Goal: Task Accomplishment & Management: Manage account settings

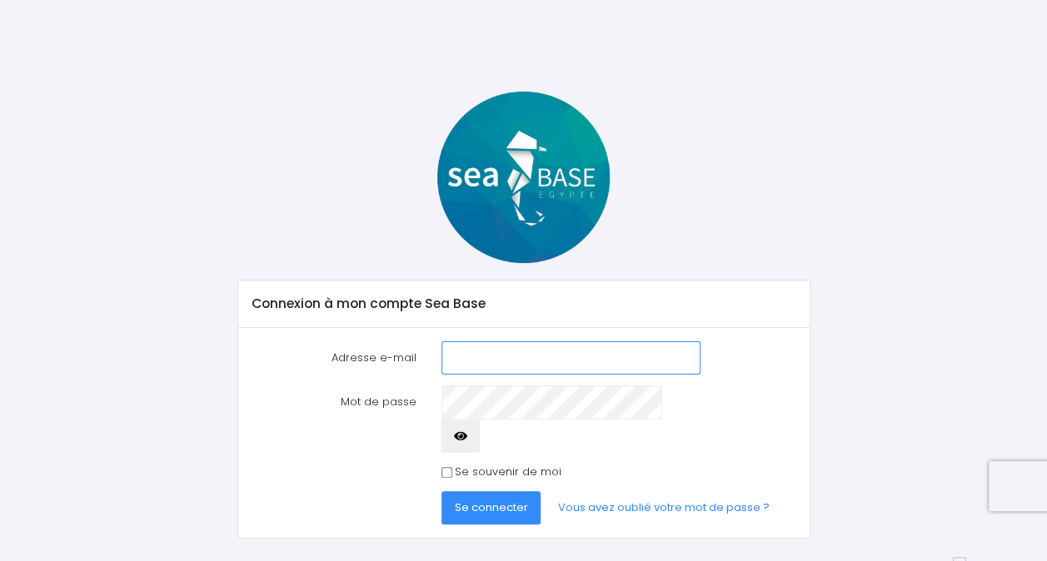
click at [499, 347] on input "Adresse e-mail" at bounding box center [571, 357] width 260 height 33
type input "sylvie.vermeulen@grdf.Fr"
click at [441, 491] on button "Se connecter" at bounding box center [491, 507] width 100 height 33
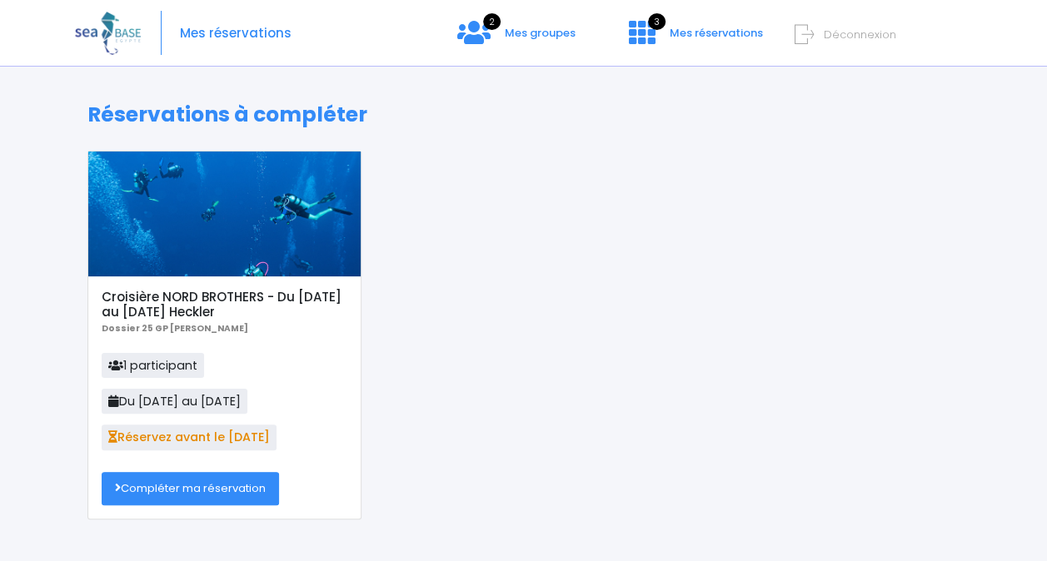
click at [195, 479] on link "Compléter ma réservation" at bounding box center [190, 488] width 177 height 33
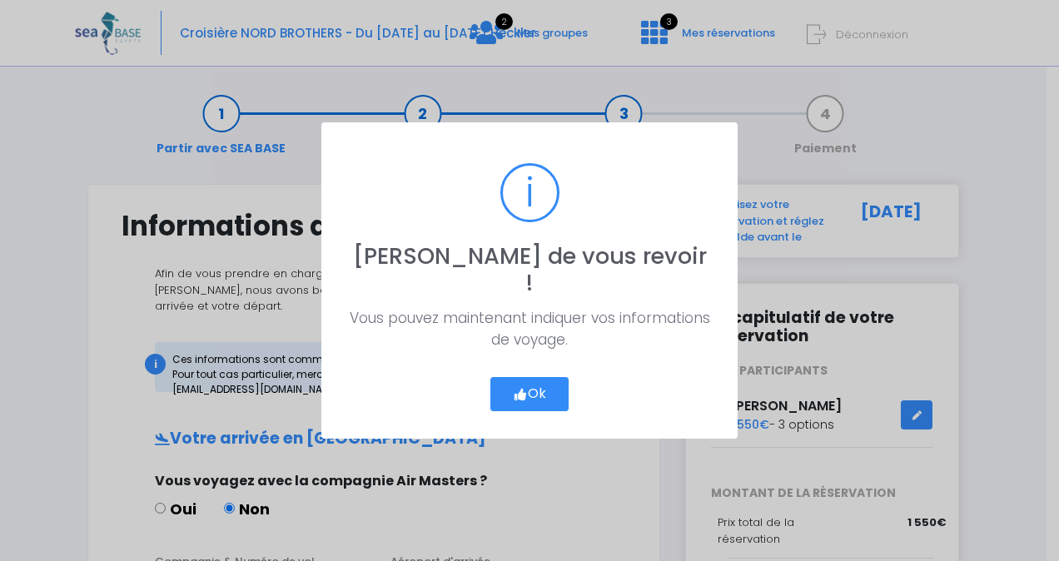
click at [544, 377] on button "Ok" at bounding box center [530, 394] width 78 height 35
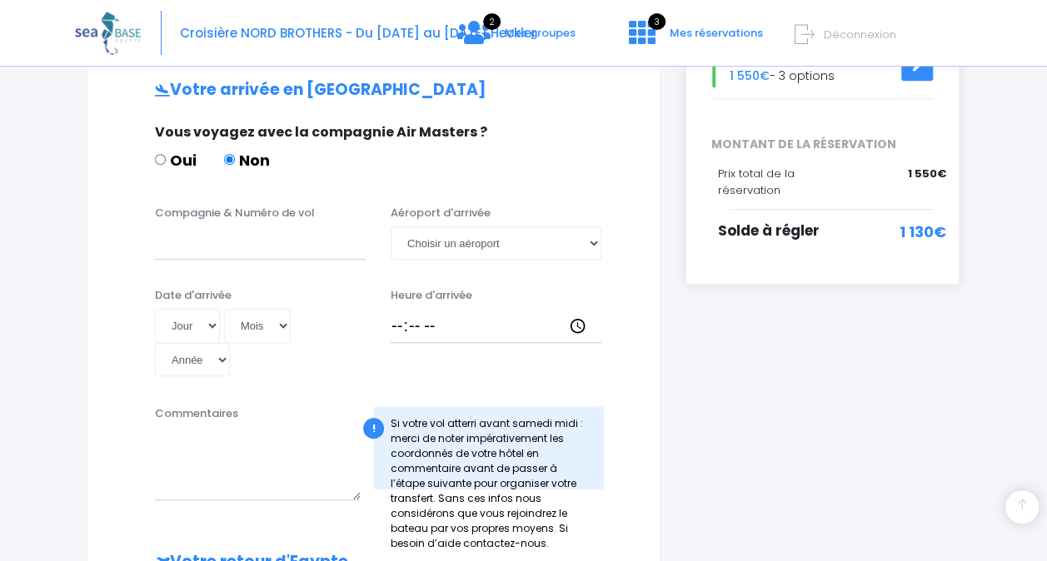
scroll to position [358, 0]
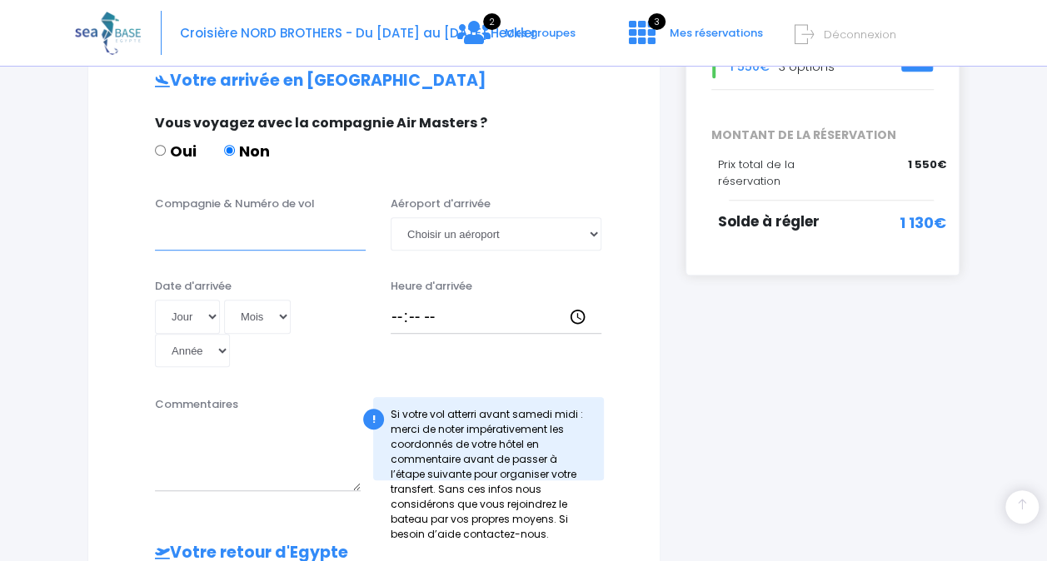
click at [252, 217] on input "Compagnie & Numéro de vol" at bounding box center [260, 233] width 211 height 33
type input "TRANSAVIA"
click at [486, 217] on select "Choisir un aéroport Hurghada Marsa Alam" at bounding box center [496, 233] width 211 height 33
select select "Hurghada"
click at [391, 217] on select "Choisir un aéroport Hurghada Marsa Alam" at bounding box center [496, 233] width 211 height 33
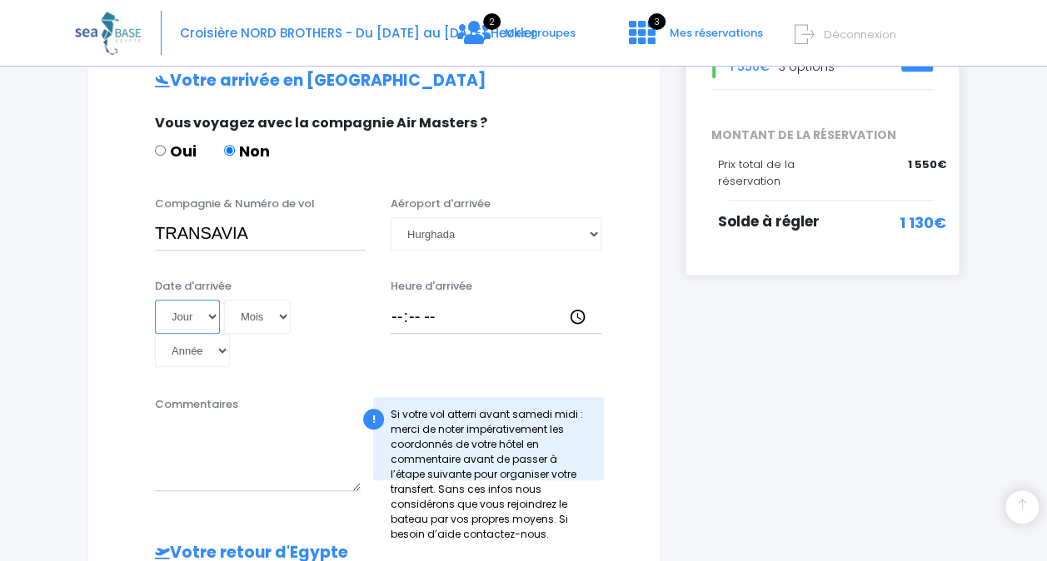
click at [213, 300] on select "Jour 01 02 03 04 05 06 07 08 09 10 11 12 13 14 15 16 17 18 19 20 21 22 23 24 25…" at bounding box center [187, 316] width 65 height 33
select select "01"
click at [155, 300] on select "Jour 01 02 03 04 05 06 07 08 09 10 11 12 13 14 15 16 17 18 19 20 21 22 23 24 25…" at bounding box center [187, 316] width 65 height 33
click at [275, 300] on select "Mois 01 02 03 04 05 06 07 08 09 10 11 12" at bounding box center [257, 316] width 67 height 33
select select "11"
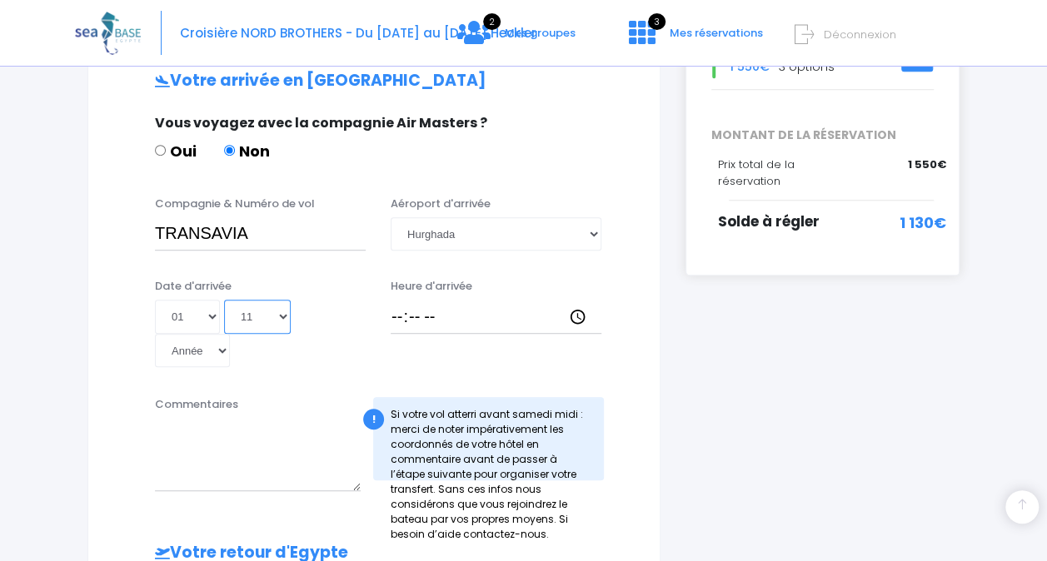
click at [224, 300] on select "Mois 01 02 03 04 05 06 07 08 09 10 11 12" at bounding box center [257, 316] width 67 height 33
click at [203, 338] on select "Année 2045 2044 2043 2042 2041 2040 2039 2038 2037 2036 2035 2034 2033 2032 203…" at bounding box center [192, 350] width 75 height 33
select select "2025"
click at [155, 334] on select "Année 2045 2044 2043 2042 2041 2040 2039 2038 2037 2036 2035 2034 2033 2032 203…" at bounding box center [192, 350] width 75 height 33
type input "2025-11-01"
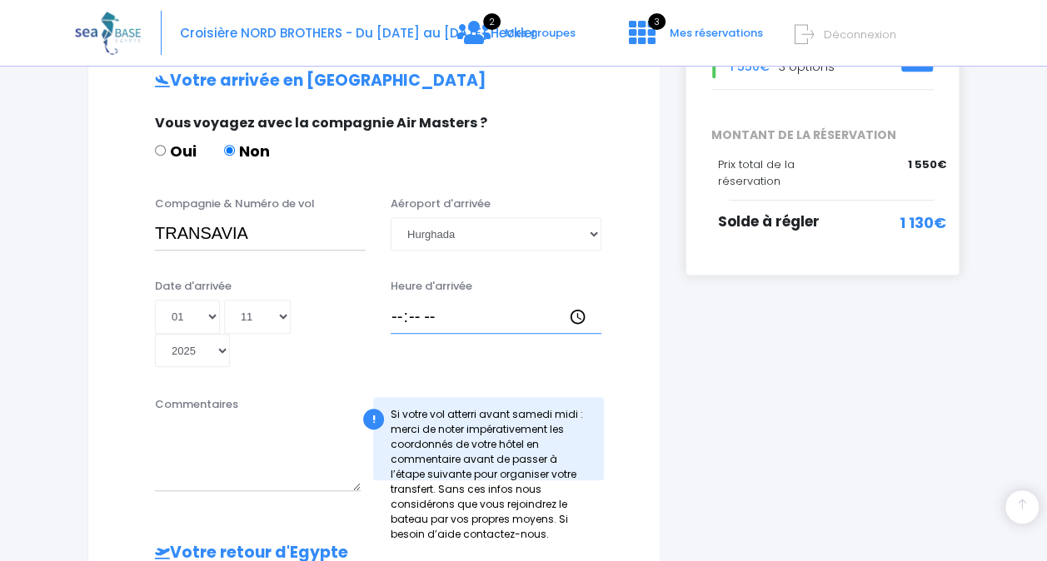
click at [423, 300] on input "Heure d'arrivée" at bounding box center [496, 316] width 211 height 33
type input "18:30"
click at [794, 420] on div "i Finalisez votre réservation et réglez le solde avant le 02/09/2025 Récapitula…" at bounding box center [822, 413] width 299 height 1174
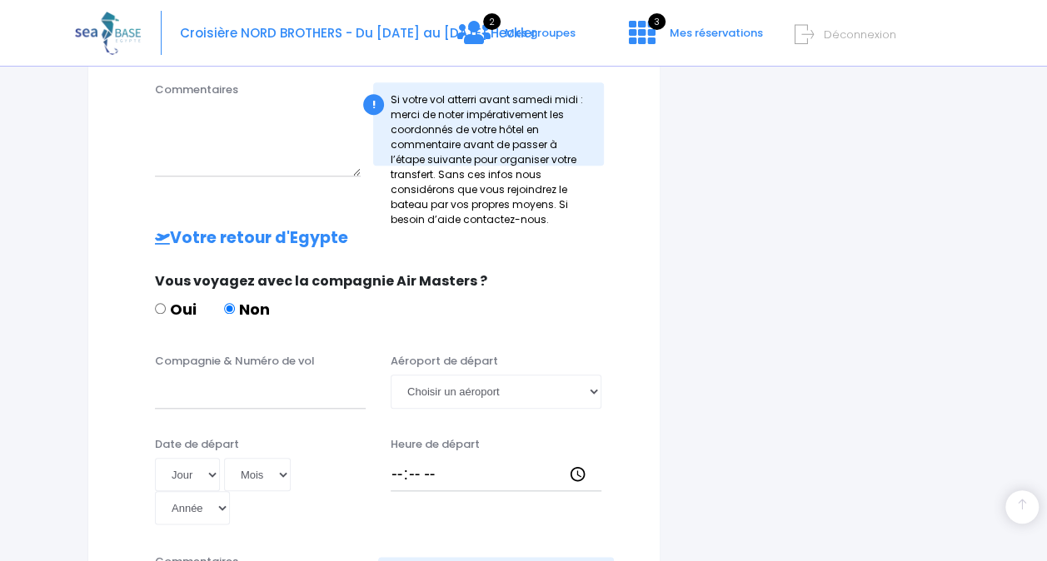
scroll to position [724, 0]
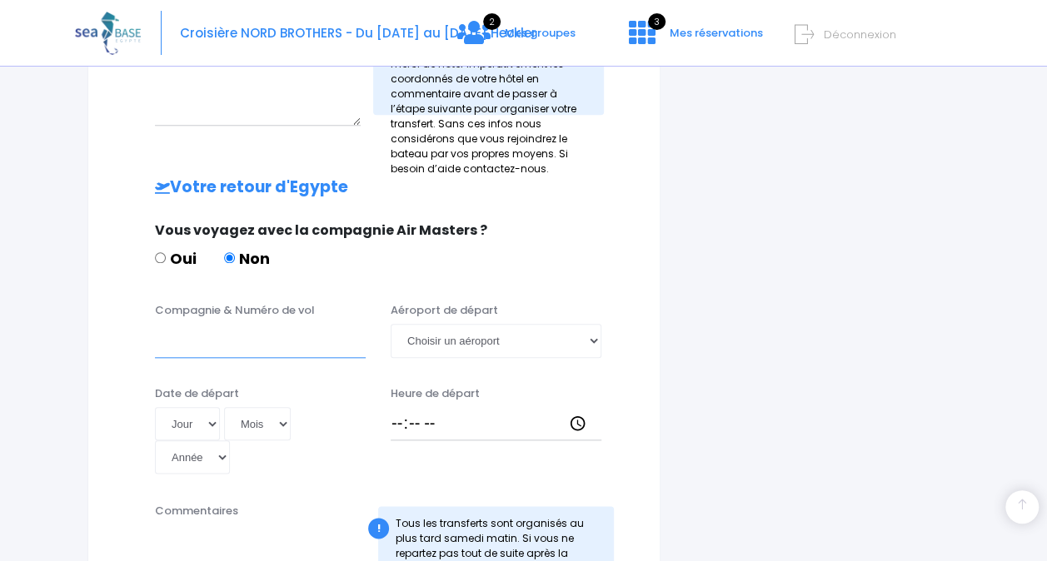
click at [218, 333] on input "Compagnie & Numéro de vol" at bounding box center [260, 340] width 211 height 33
type input "TRANSAVIA"
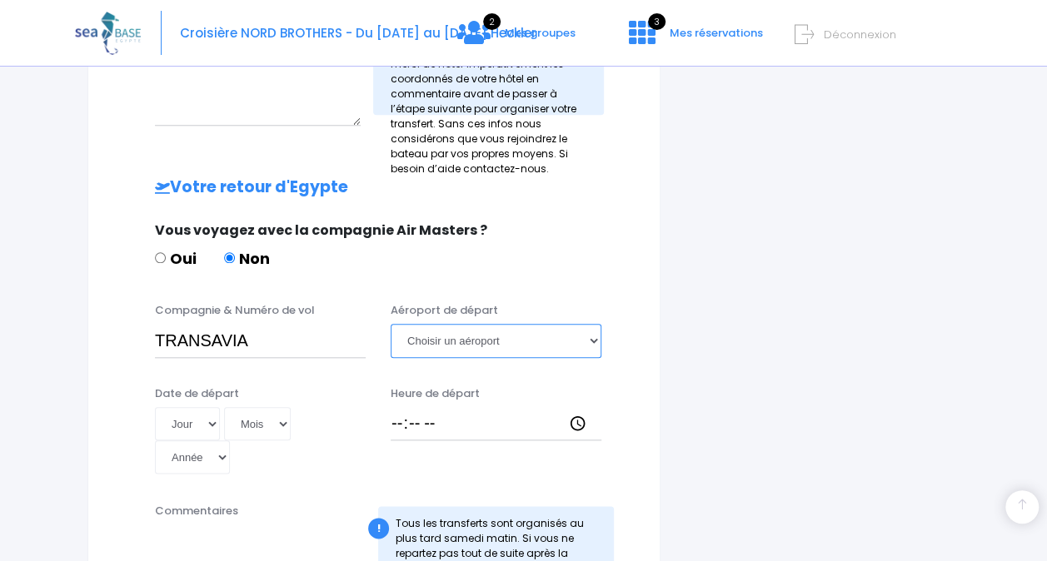
click at [456, 331] on select "Choisir un aéroport Hurghada Marsa Alam" at bounding box center [496, 340] width 211 height 33
select select "Hurghada"
click at [391, 324] on select "Choisir un aéroport Hurghada Marsa Alam" at bounding box center [496, 340] width 211 height 33
click at [190, 407] on select "Jour 01 02 03 04 05 06 07 08 09 10 11 12 13 14 15 16 17 18 19 20 21 22 23 24 25…" at bounding box center [187, 423] width 65 height 33
select select "08"
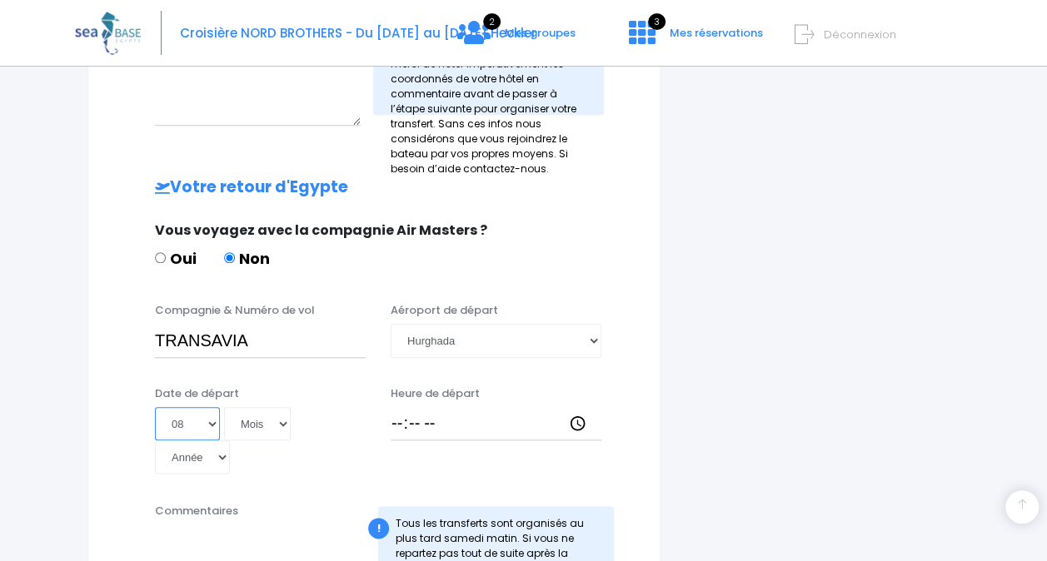
click at [155, 407] on select "Jour 01 02 03 04 05 06 07 08 09 10 11 12 13 14 15 16 17 18 19 20 21 22 23 24 25…" at bounding box center [187, 423] width 65 height 33
click at [251, 407] on select "Mois 01 02 03 04 05 06 07 08 09 10 11 12" at bounding box center [257, 423] width 67 height 33
select select "11"
click at [224, 407] on select "Mois 01 02 03 04 05 06 07 08 09 10 11 12" at bounding box center [257, 423] width 67 height 33
click at [212, 443] on select "Année 2045 2044 2043 2042 2041 2040 2039 2038 2037 2036 2035 2034 2033 2032 203…" at bounding box center [192, 457] width 75 height 33
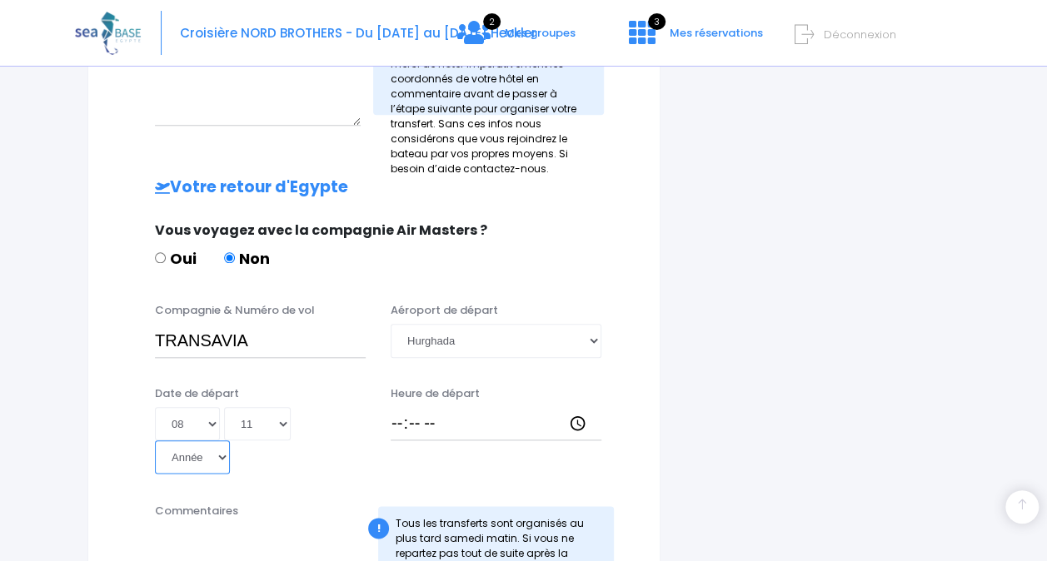
select select "2025"
click at [155, 441] on select "Année 2045 2044 2043 2042 2041 2040 2039 2038 2037 2036 2035 2034 2033 2032 203…" at bounding box center [192, 457] width 75 height 33
type input "2025-11-08"
click at [400, 416] on input "Heure de départ" at bounding box center [496, 423] width 211 height 33
type input "19:25"
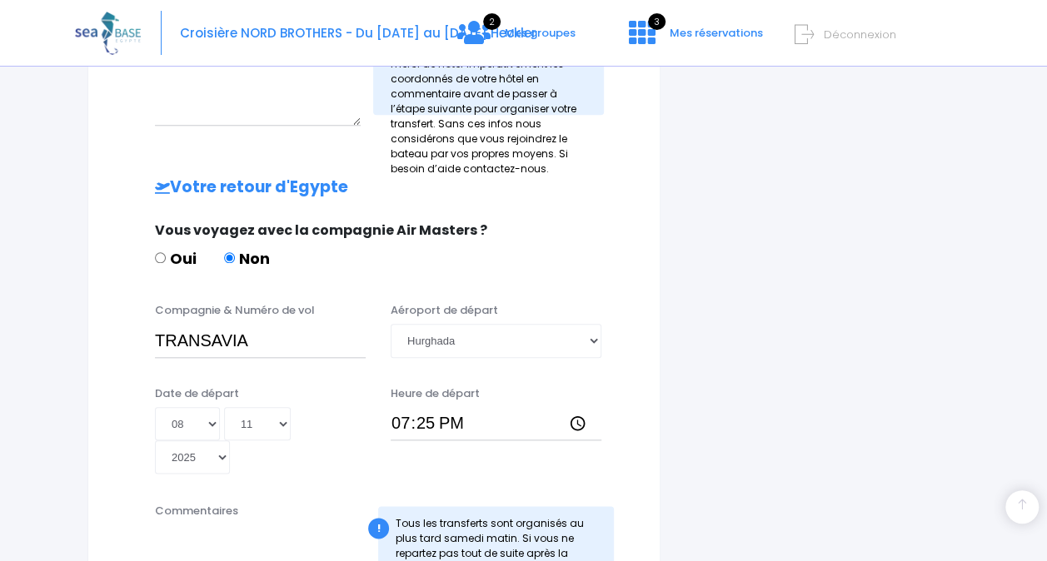
click at [784, 455] on div "i Finalisez votre réservation et réglez le solde avant le 02/09/2025 Récapitula…" at bounding box center [822, 105] width 299 height 1290
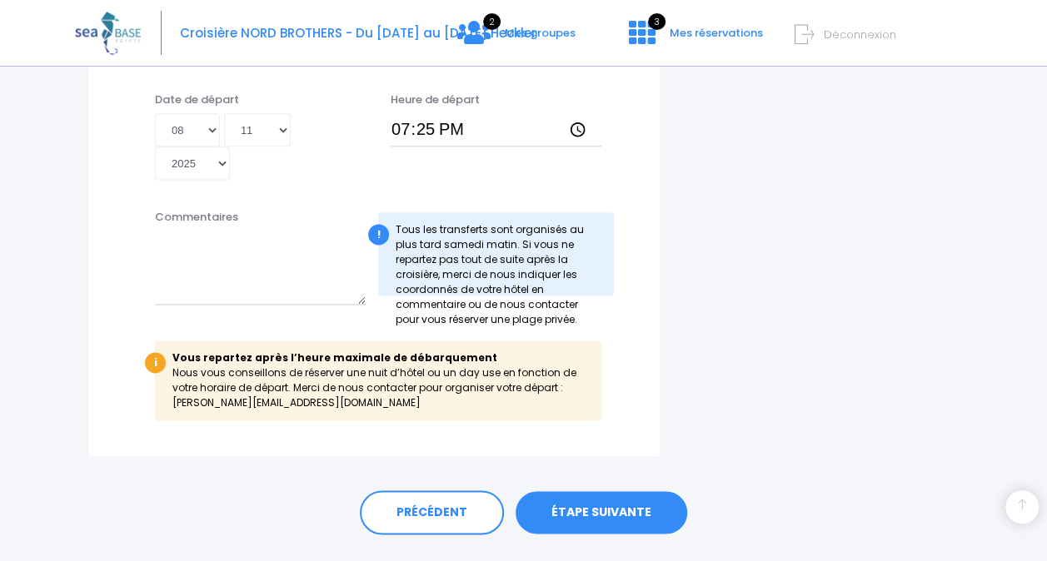
scroll to position [1021, 0]
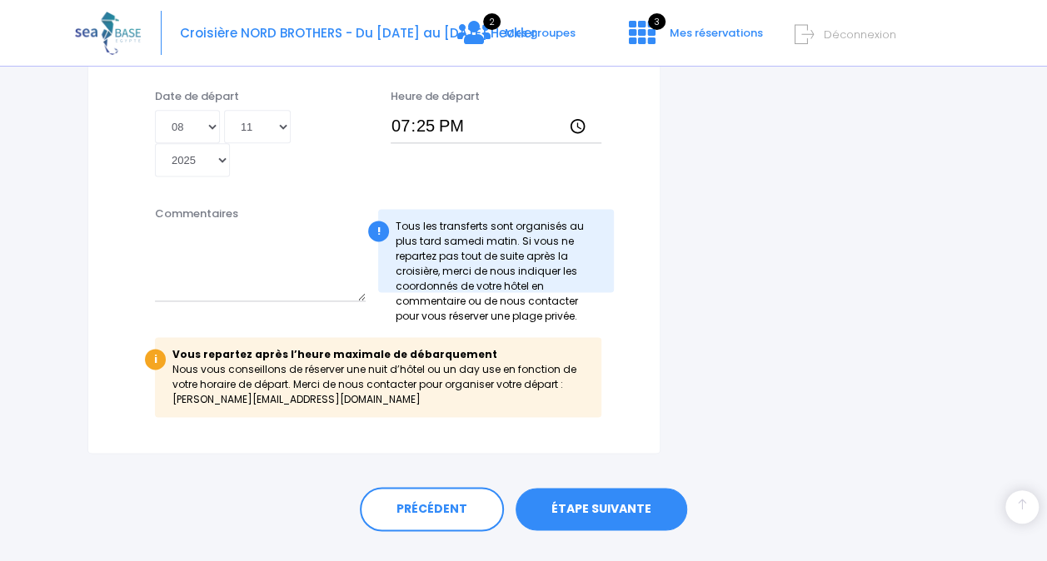
click at [589, 492] on link "ÉTAPE SUIVANTE" at bounding box center [602, 509] width 172 height 43
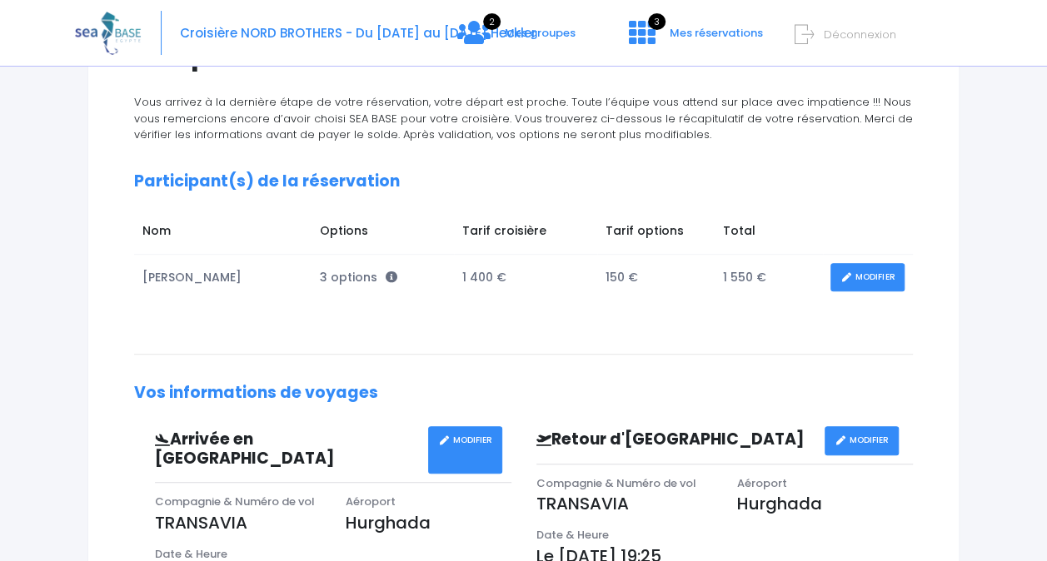
scroll to position [176, 0]
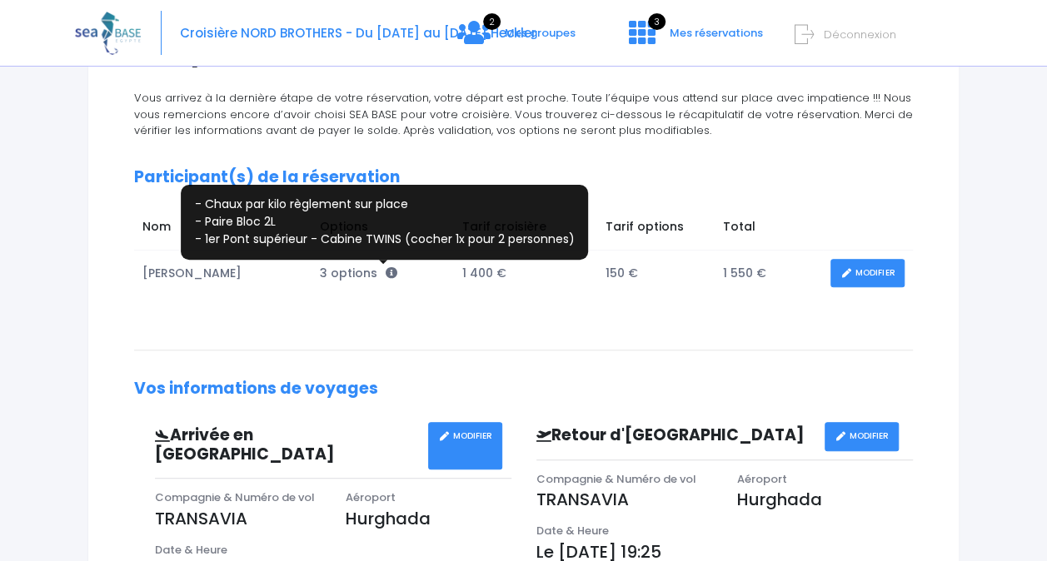
click at [386, 269] on icon at bounding box center [392, 273] width 12 height 12
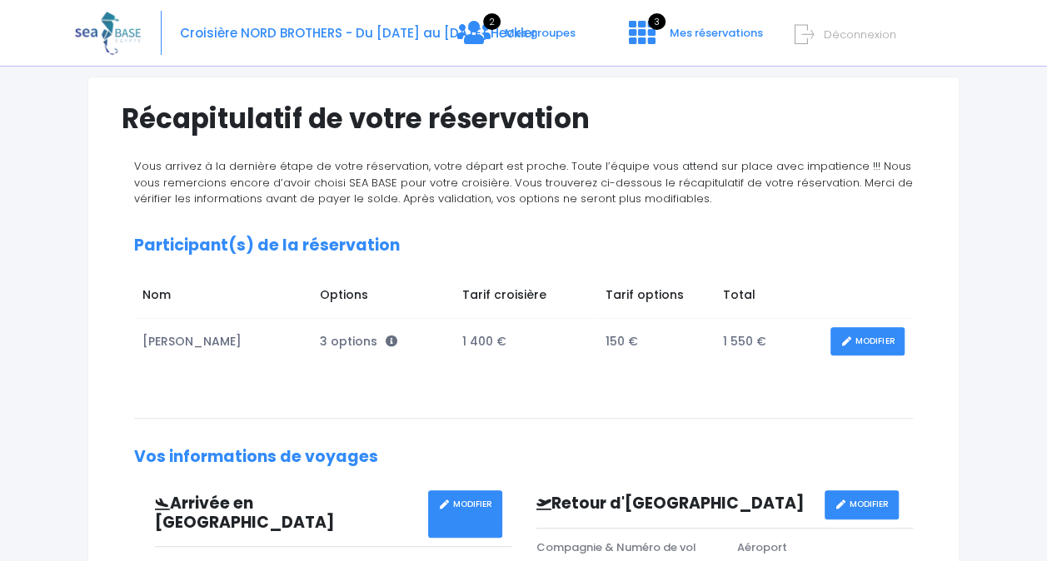
scroll to position [0, 0]
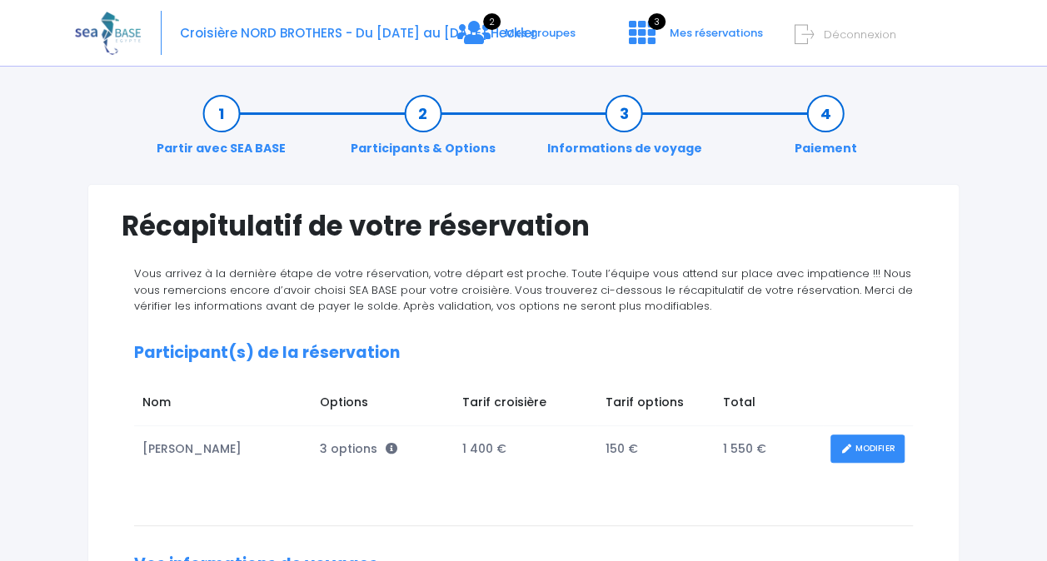
click at [888, 445] on link "MODIFIER" at bounding box center [867, 449] width 74 height 29
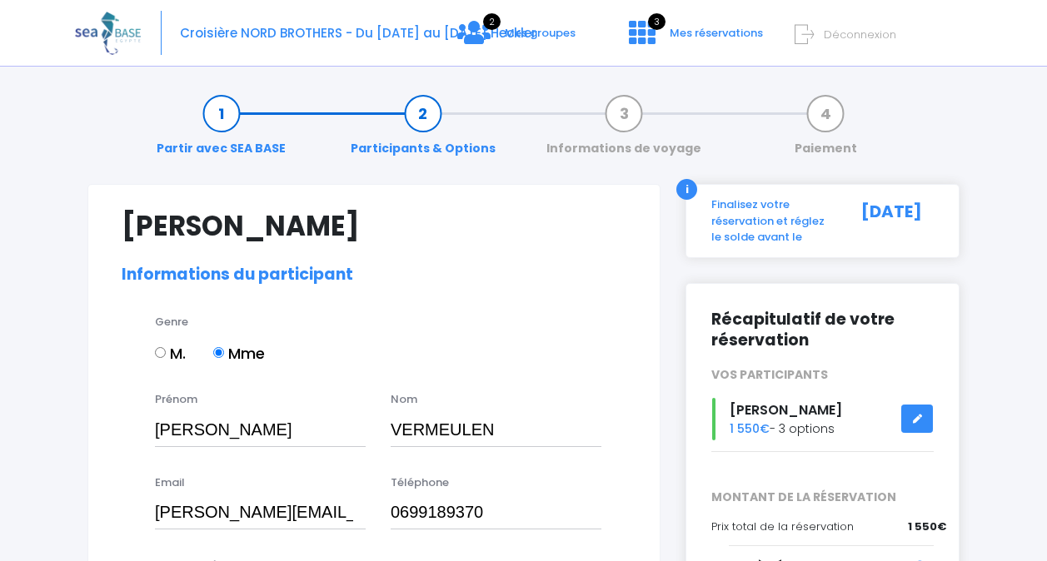
select select "N3"
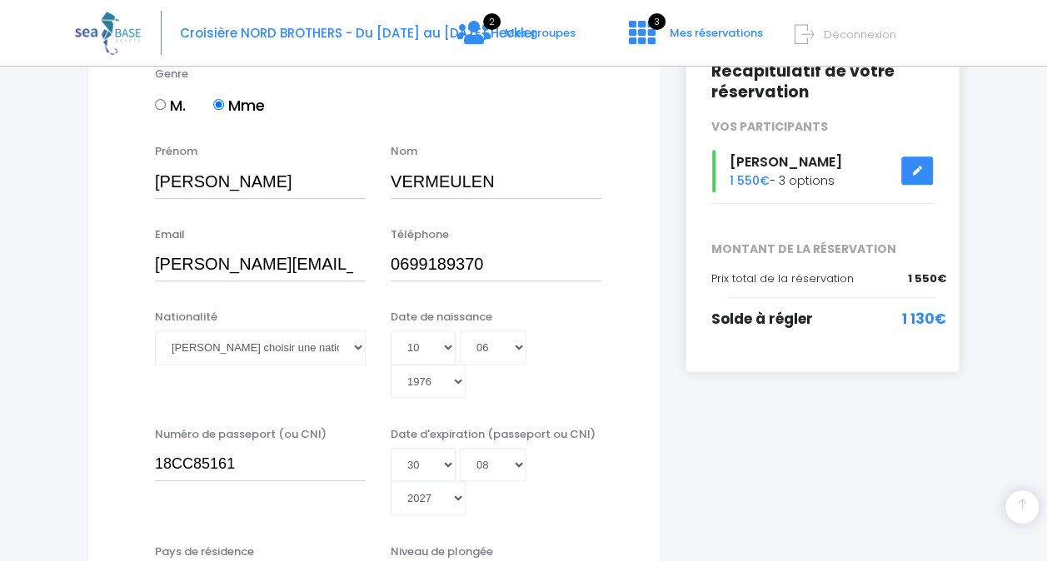
scroll to position [255, 0]
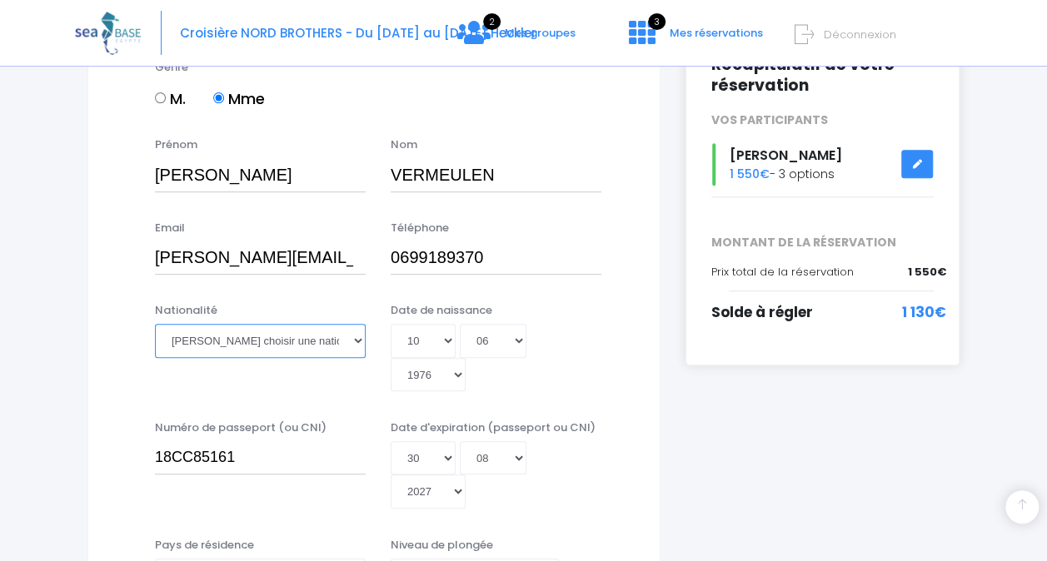
click at [306, 348] on select "Veuillez choisir une nationalité Afghane Albanaise Algerienne Allemande America…" at bounding box center [260, 340] width 211 height 33
select select "Française"
click at [155, 324] on select "Veuillez choisir une nationalité Afghane Albanaise Algerienne Allemande America…" at bounding box center [260, 340] width 211 height 33
click at [289, 394] on div "Nationalité Veuillez choisir une nationalité Afghane Albanaise Algerienne Allem…" at bounding box center [374, 352] width 530 height 101
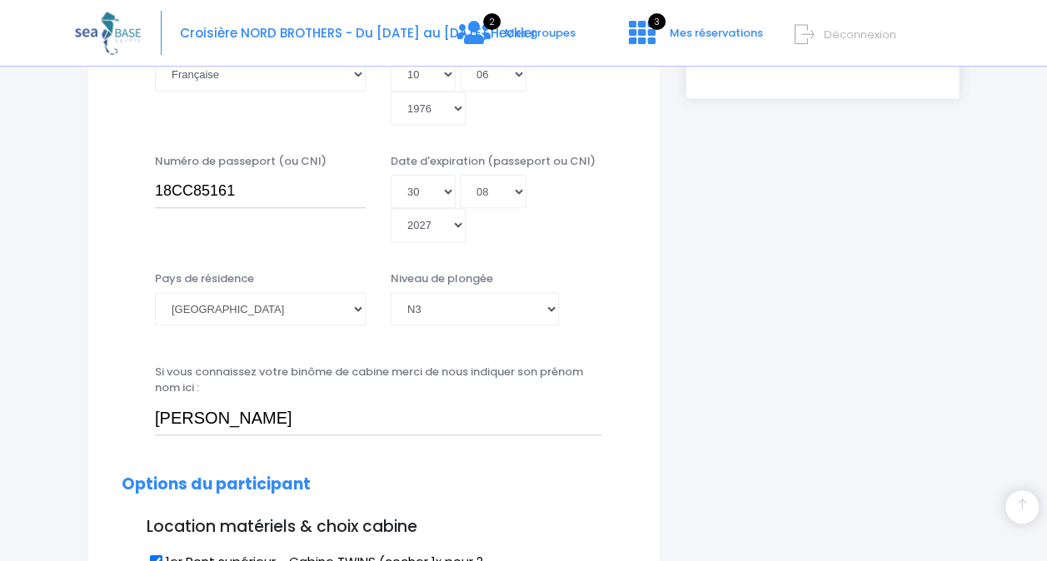
scroll to position [555, 0]
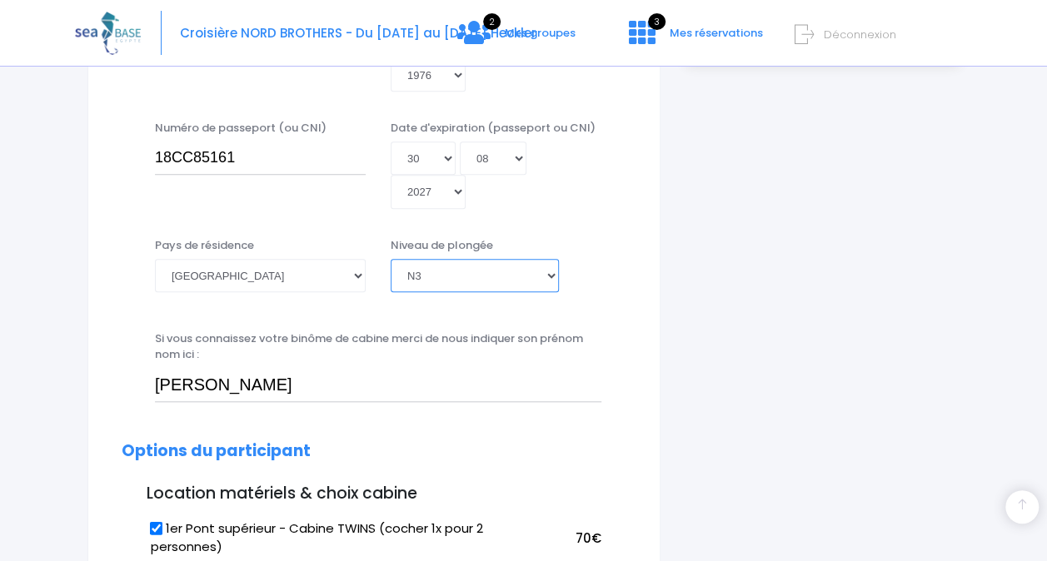
click at [550, 274] on select "Veuillez choisir un niveau de plongée Non plongeur Junior OW diver Adventure OW…" at bounding box center [475, 275] width 168 height 33
click at [391, 259] on select "Veuillez choisir un niveau de plongée Non plongeur Junior OW diver Adventure OW…" at bounding box center [475, 275] width 168 height 33
click at [613, 356] on div "Si vous connaissez votre binôme de cabine merci de nous indiquer son prénom nom…" at bounding box center [377, 367] width 471 height 72
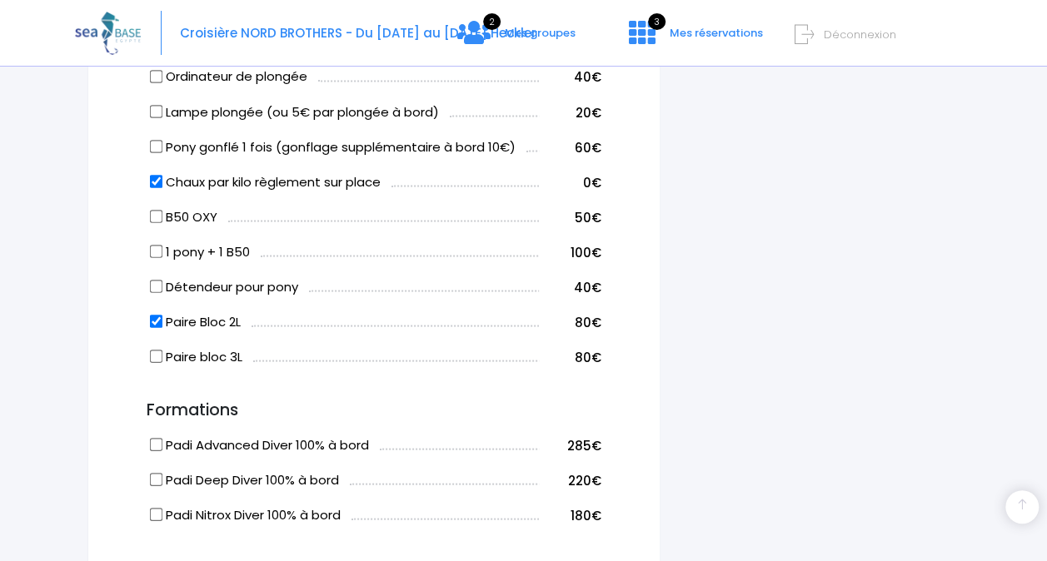
scroll to position [1472, 0]
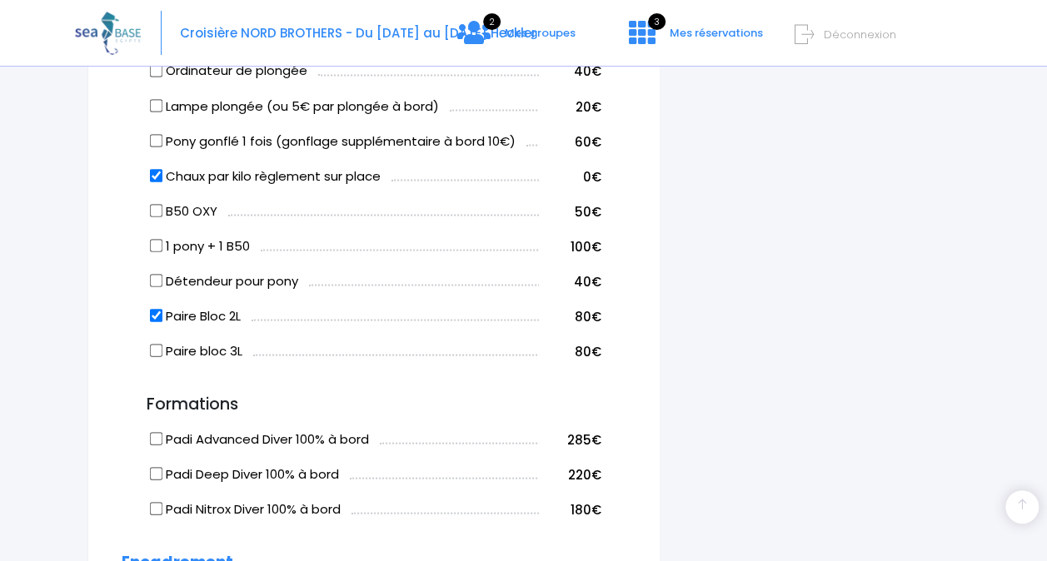
click at [155, 313] on input "Paire Bloc 2L" at bounding box center [156, 314] width 13 height 13
checkbox input "false"
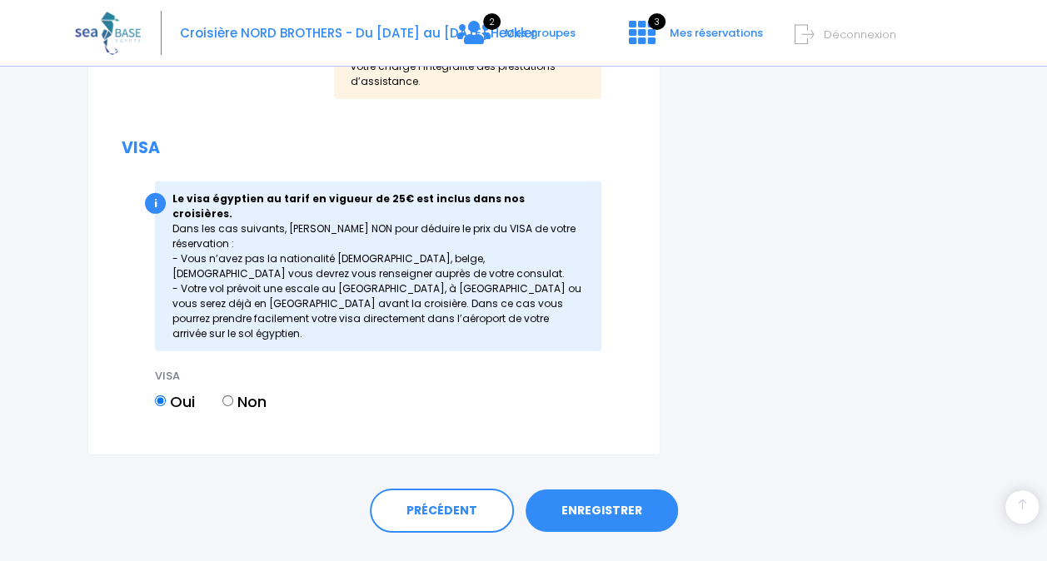
scroll to position [2399, 0]
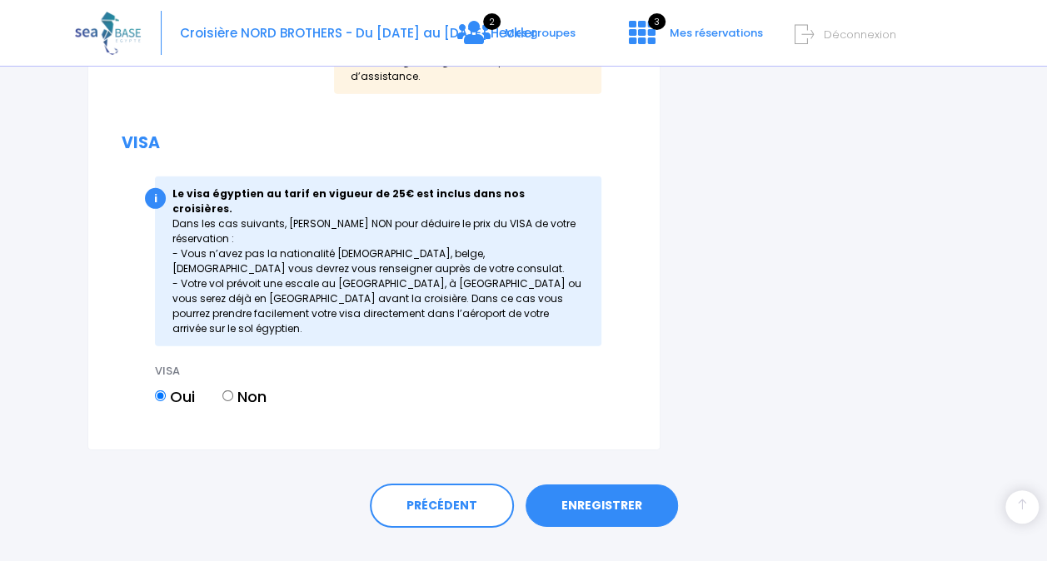
click at [610, 485] on link "ENREGISTRER" at bounding box center [602, 506] width 152 height 43
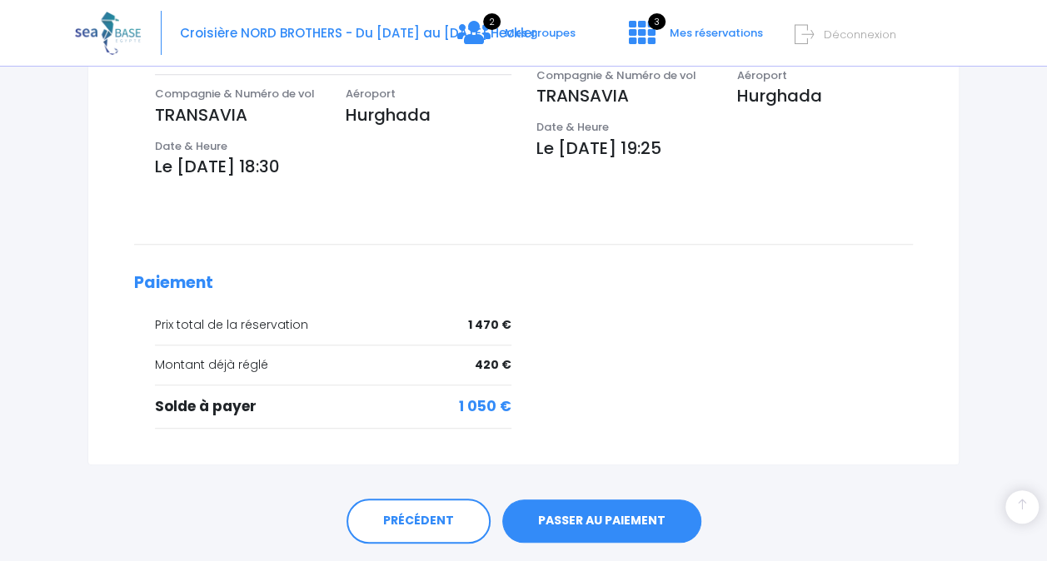
scroll to position [606, 0]
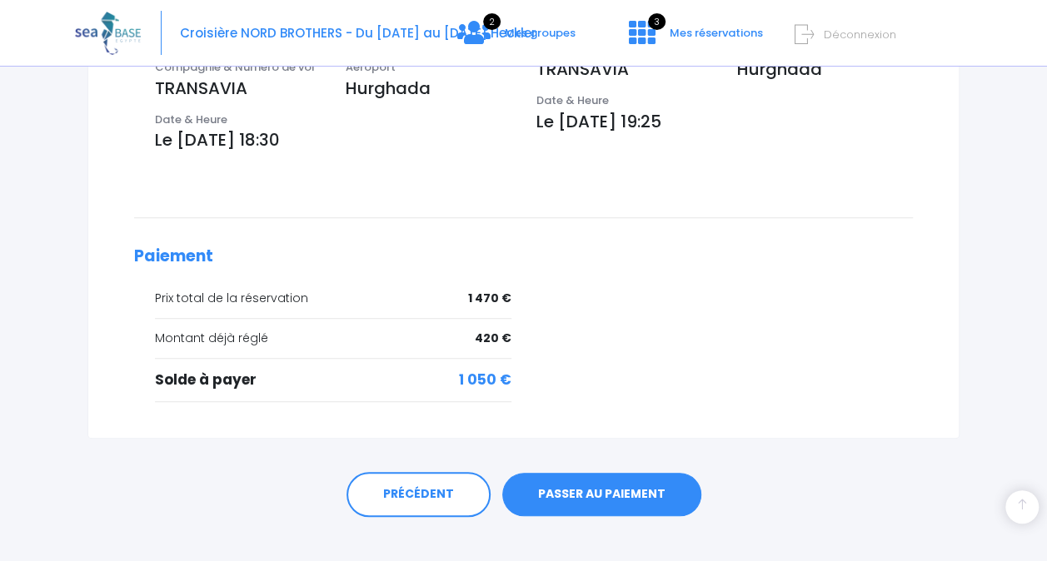
click at [619, 473] on link "PASSER AU PAIEMENT" at bounding box center [601, 494] width 199 height 43
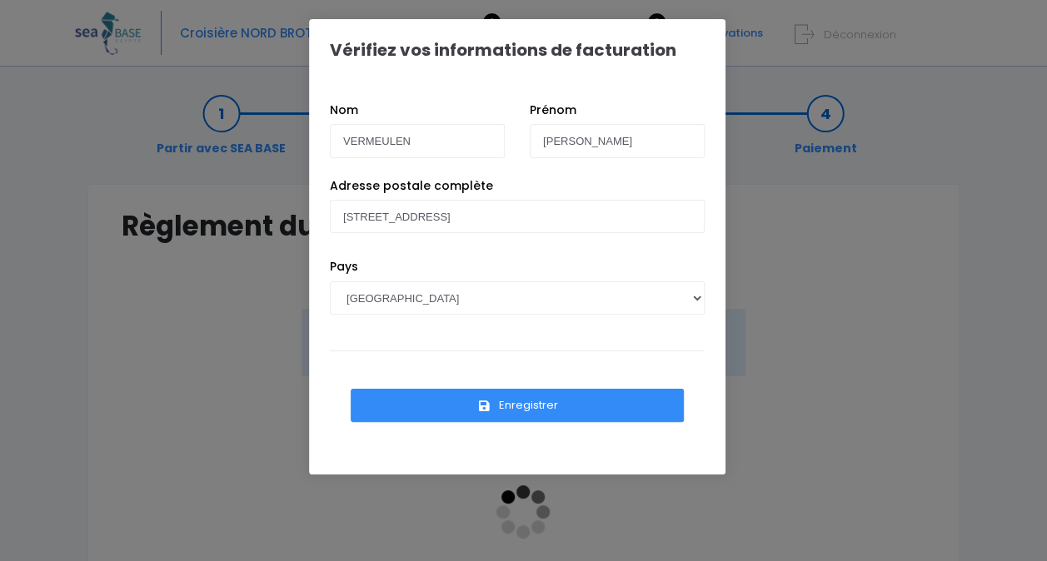
click at [527, 401] on button "Enregistrer" at bounding box center [517, 405] width 333 height 33
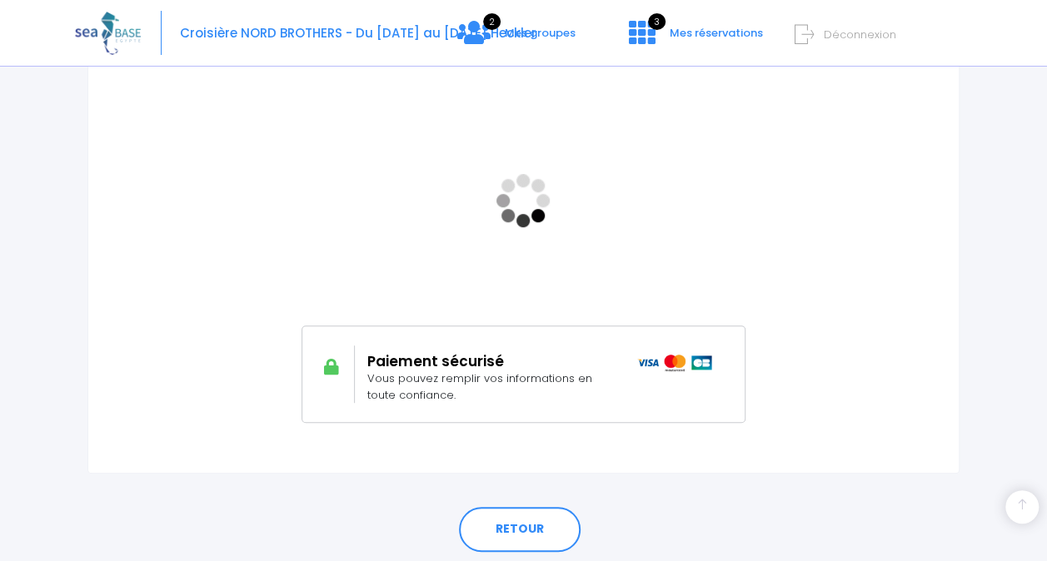
scroll to position [320, 0]
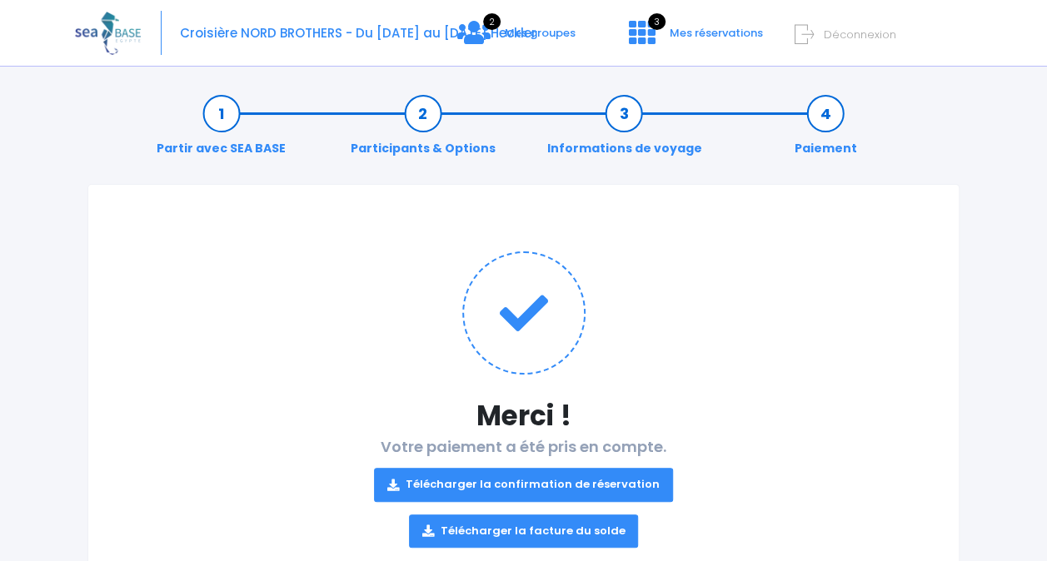
click at [525, 520] on link "Télécharger la facture du solde" at bounding box center [524, 531] width 230 height 33
click at [531, 38] on span "Mes groupes" at bounding box center [540, 33] width 71 height 16
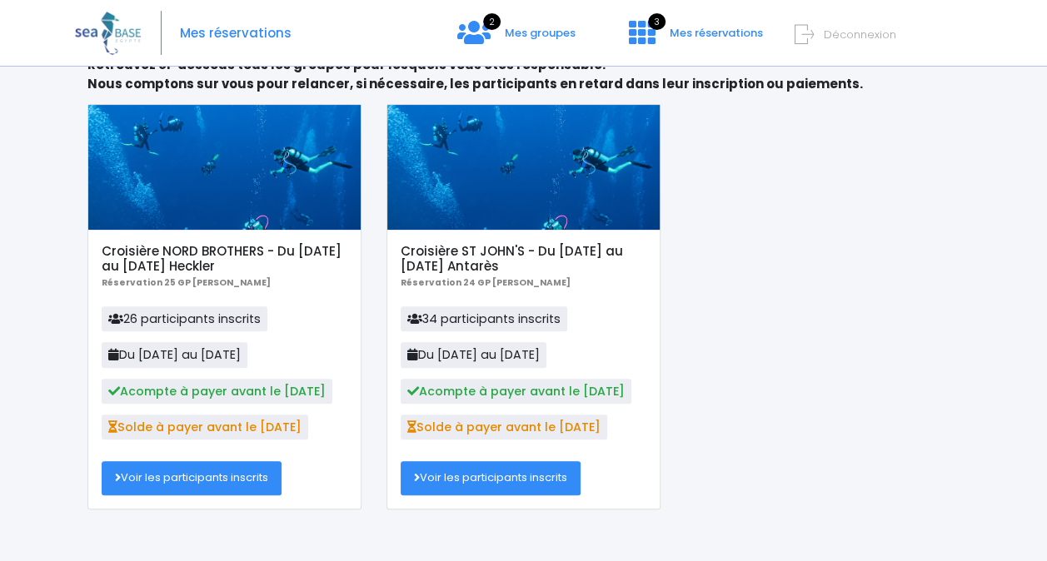
scroll to position [112, 0]
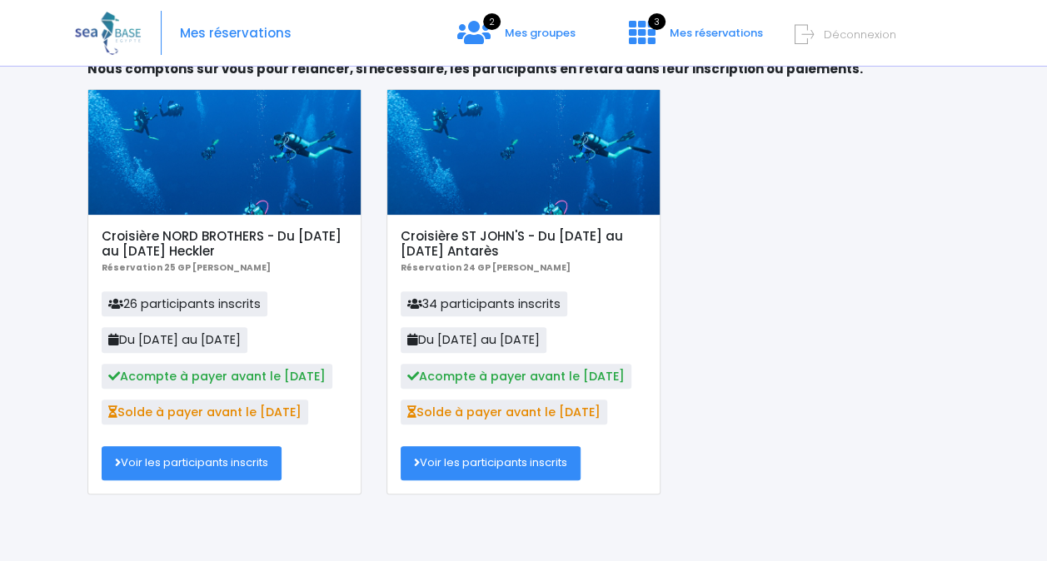
click at [178, 462] on link "Voir les participants inscrits" at bounding box center [192, 462] width 180 height 33
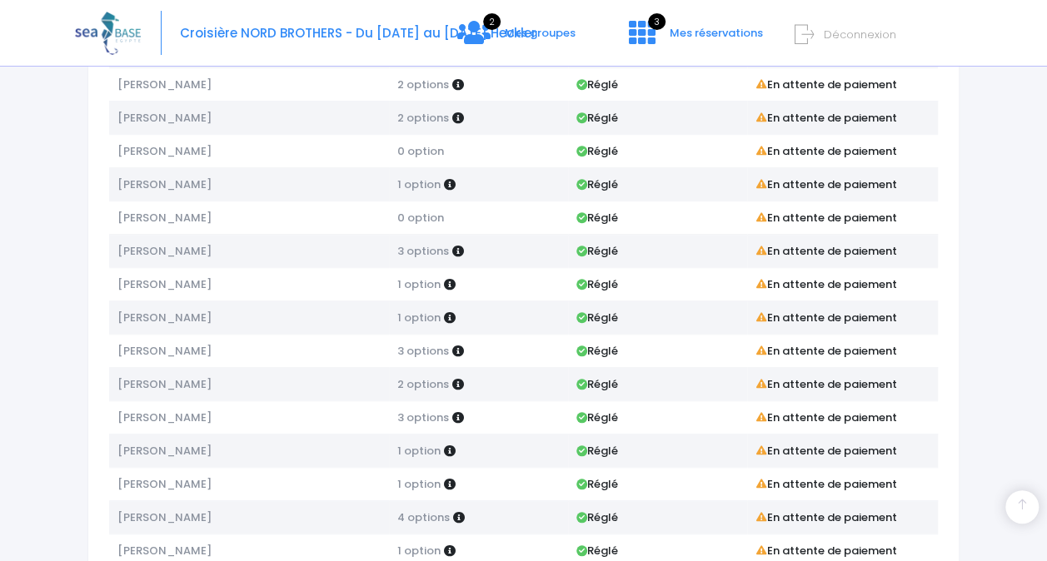
scroll to position [586, 0]
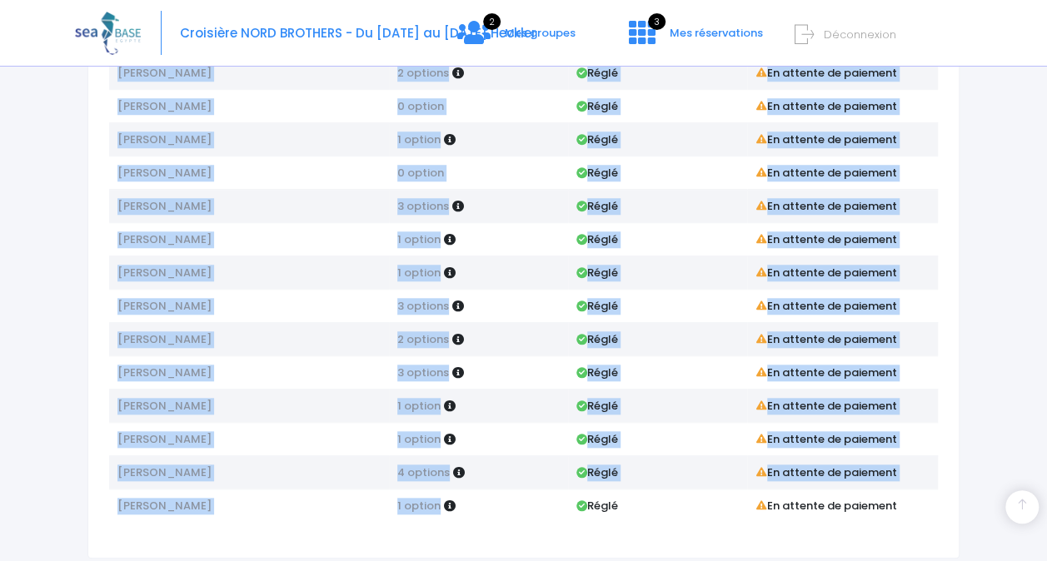
drag, startPoint x: 448, startPoint y: 499, endPoint x: 1053, endPoint y: 194, distance: 677.1
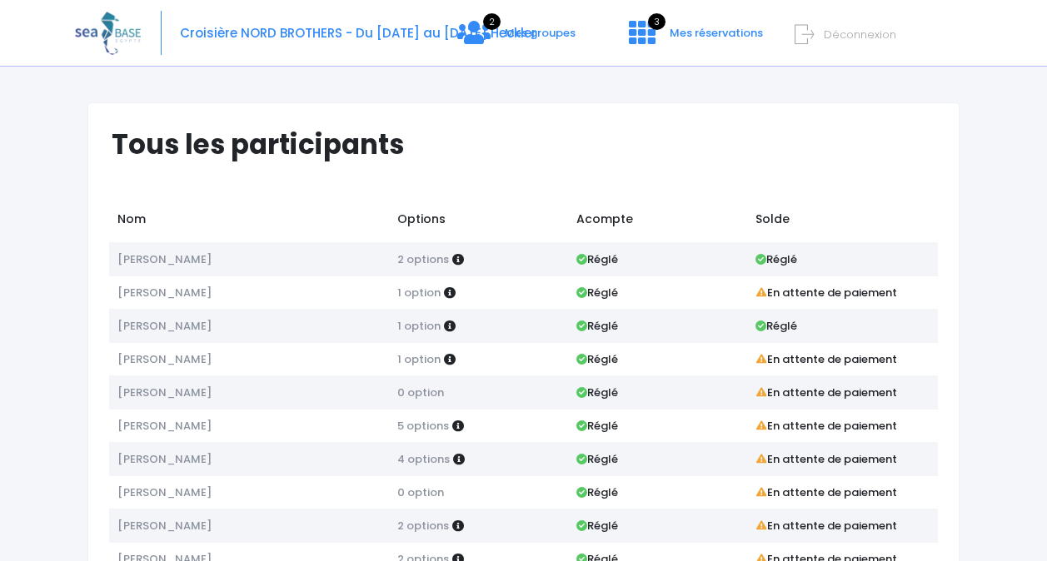
scroll to position [95, 0]
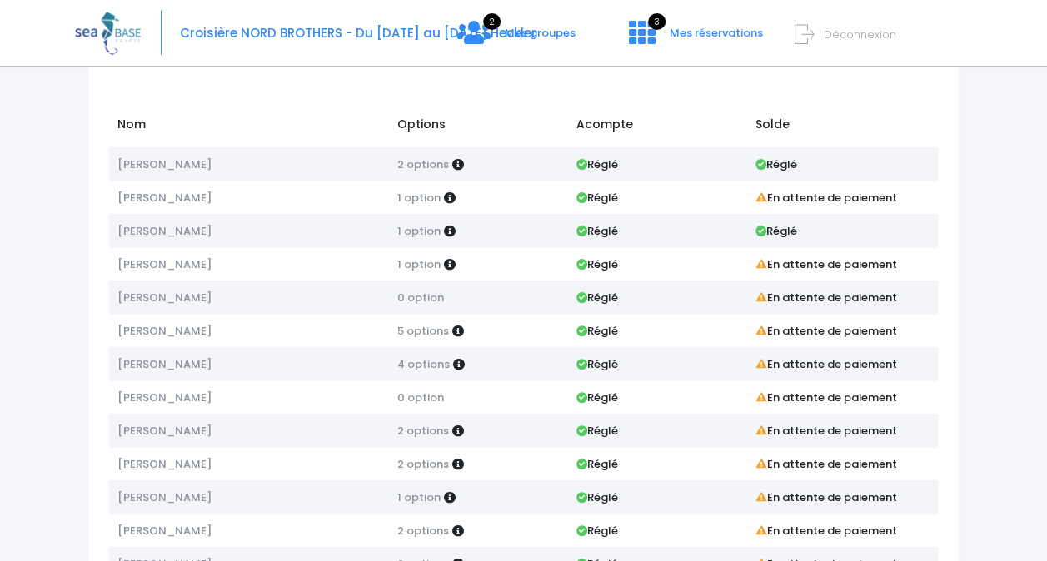
drag, startPoint x: 0, startPoint y: 0, endPoint x: 991, endPoint y: 181, distance: 1007.4
click at [991, 181] on div "Notre plateforme de réservation n'est pas compatible avec votre appareil. Veuil…" at bounding box center [523, 498] width 1047 height 1187
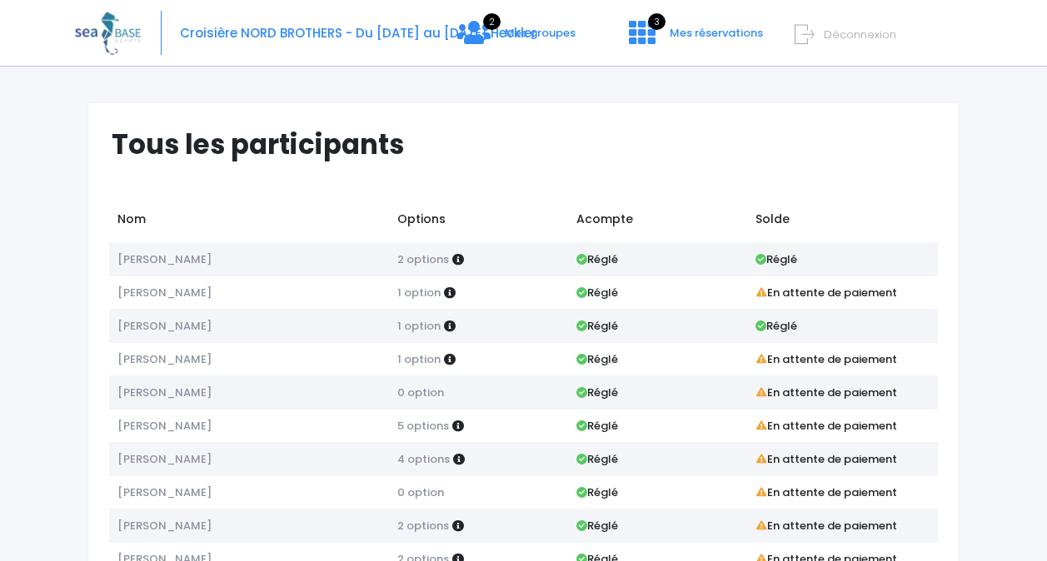
scroll to position [95, 0]
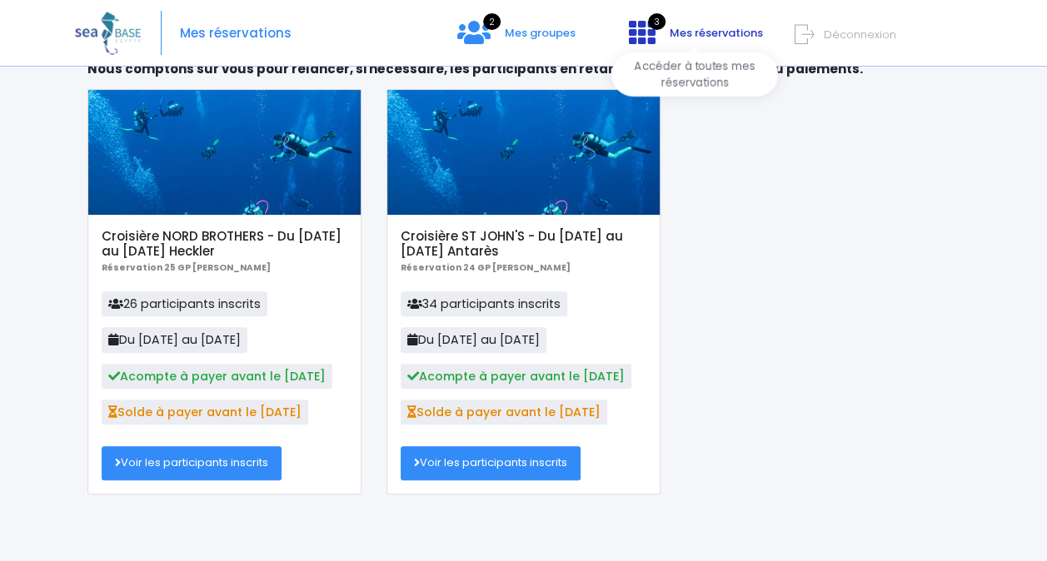
scroll to position [112, 0]
click at [701, 33] on span "Mes réservations" at bounding box center [716, 33] width 93 height 16
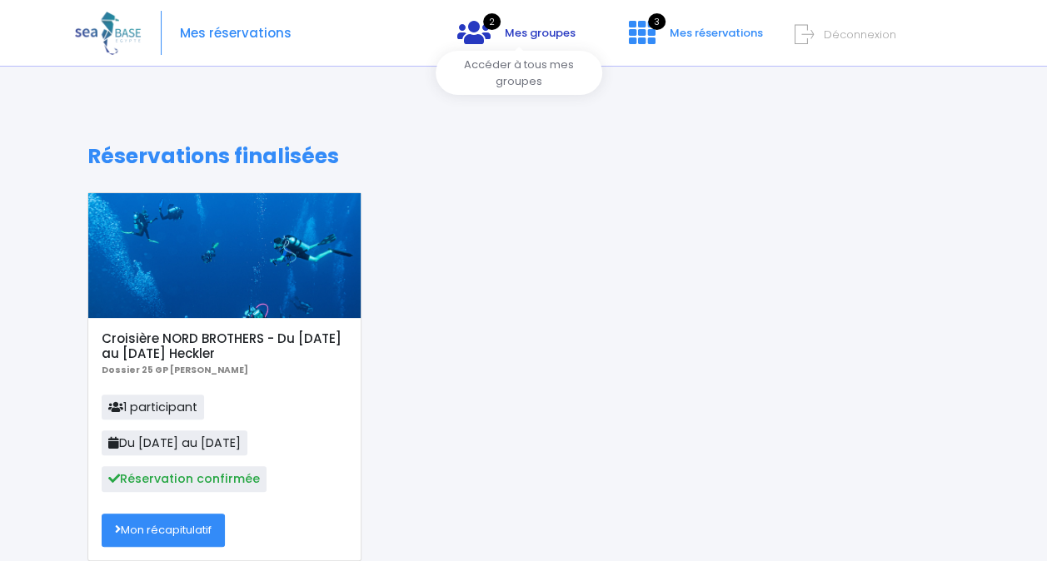
click at [533, 32] on span "Mes groupes" at bounding box center [540, 33] width 71 height 16
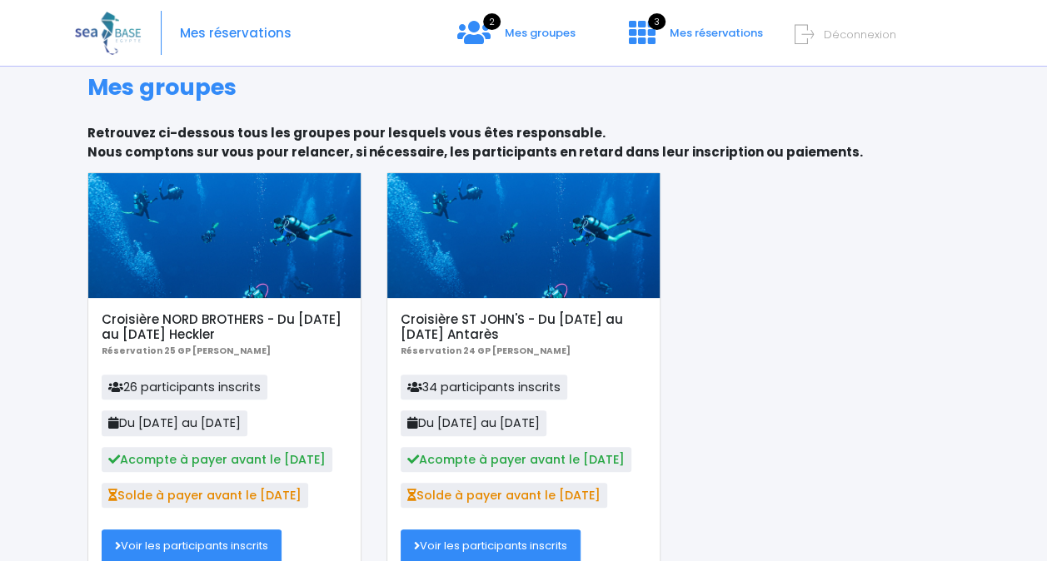
scroll to position [103, 0]
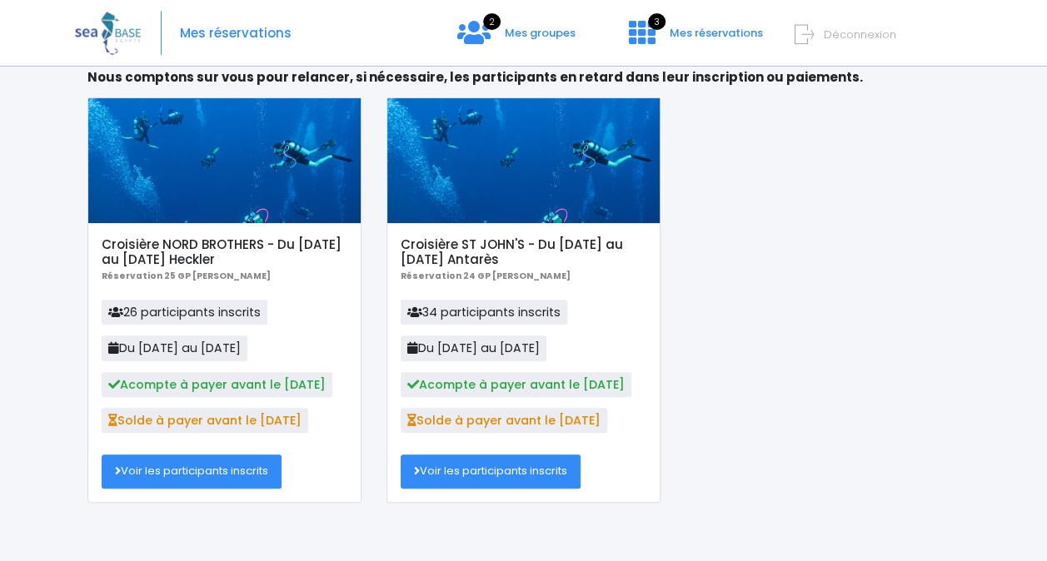
click at [158, 473] on link "Voir les participants inscrits" at bounding box center [192, 471] width 180 height 33
